Goal: Task Accomplishment & Management: Manage account settings

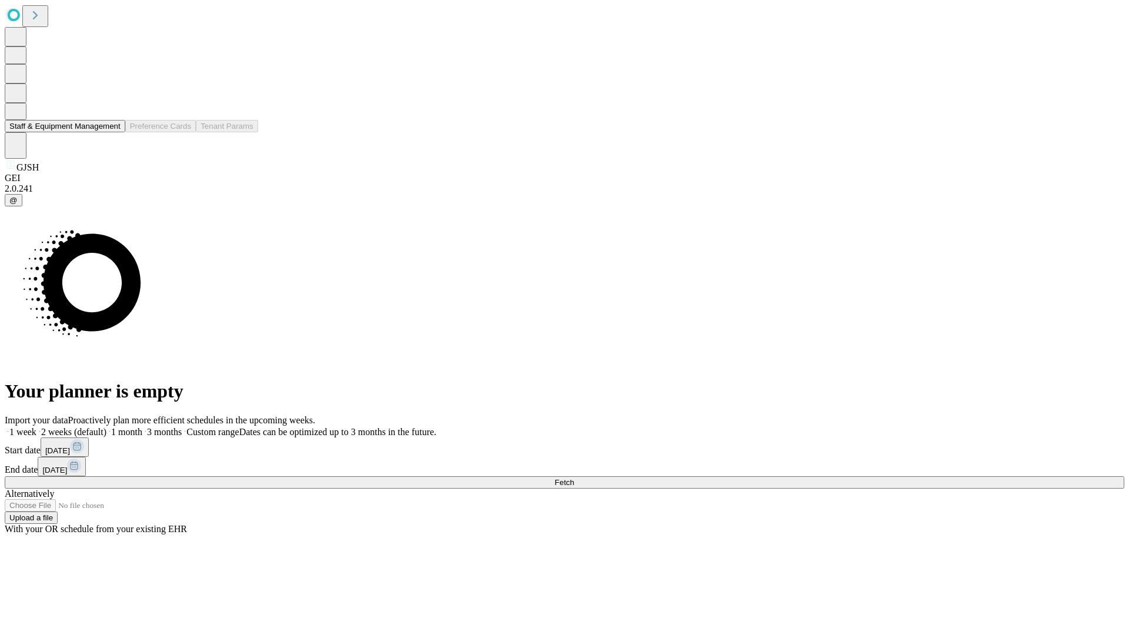
click at [112, 132] on button "Staff & Equipment Management" at bounding box center [65, 126] width 121 height 12
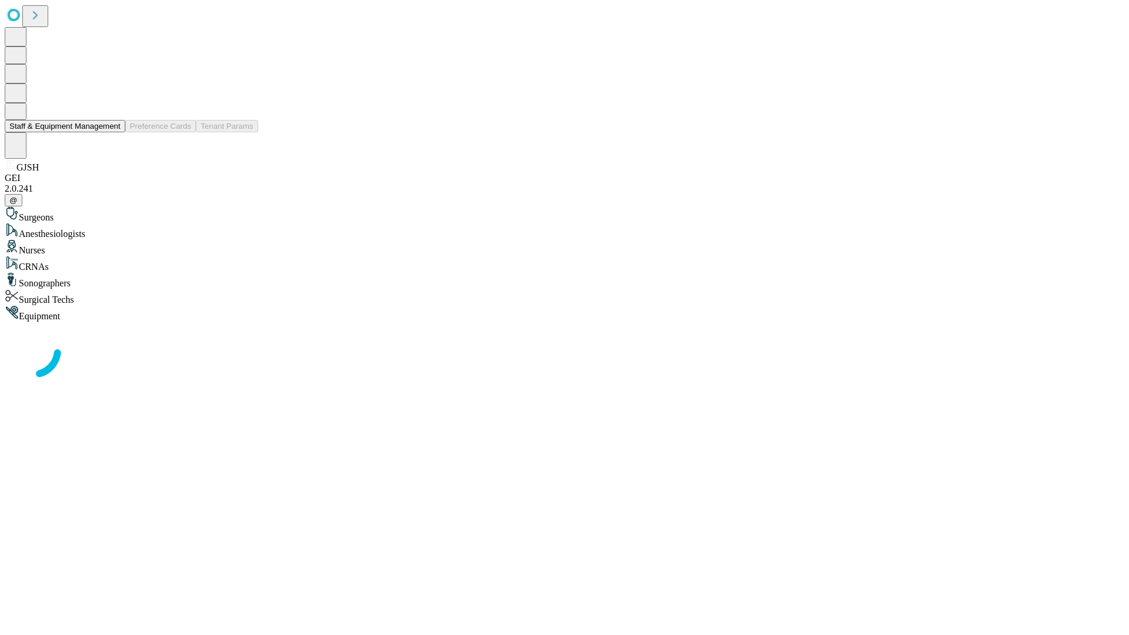
click at [112, 132] on button "Staff & Equipment Management" at bounding box center [65, 126] width 121 height 12
